Goal: Check status: Check status

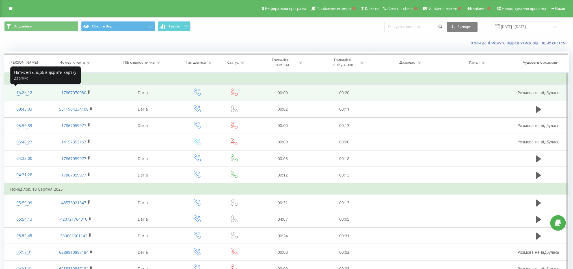
click at [20, 89] on div "15:25:12" at bounding box center [24, 92] width 28 height 11
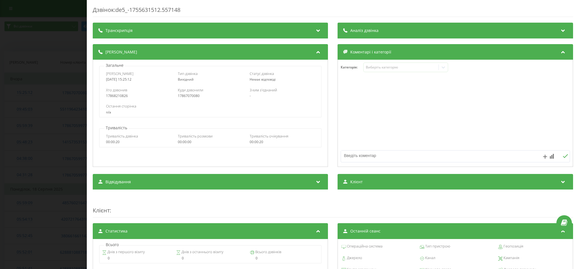
click at [85, 88] on div "Дзвінок : de5_-1755631512.557148 Транскрипція Для AI-аналізу майбутніх дзвінків…" at bounding box center [289, 134] width 579 height 269
